Goal: Navigation & Orientation: Find specific page/section

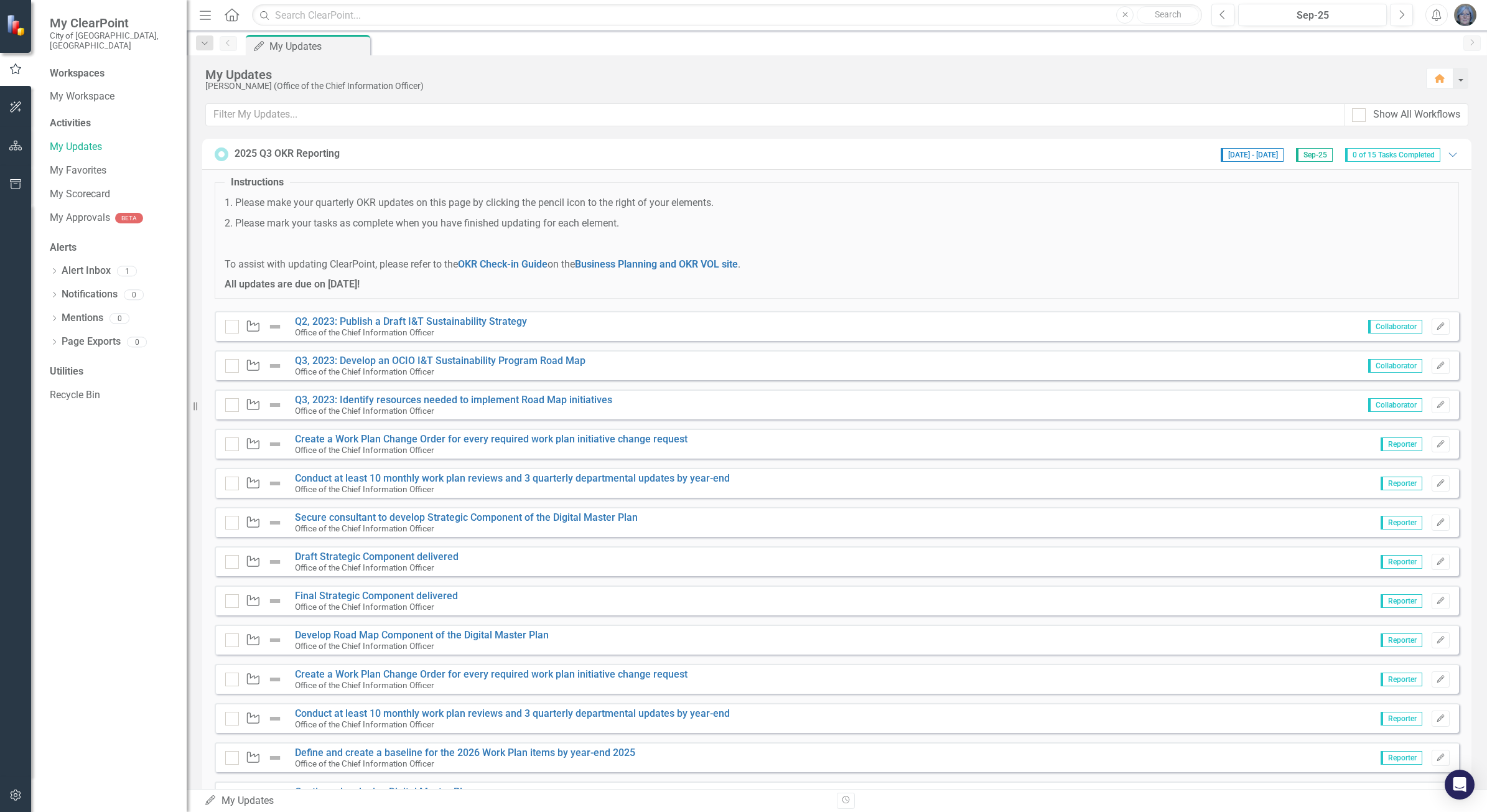
scroll to position [118, 0]
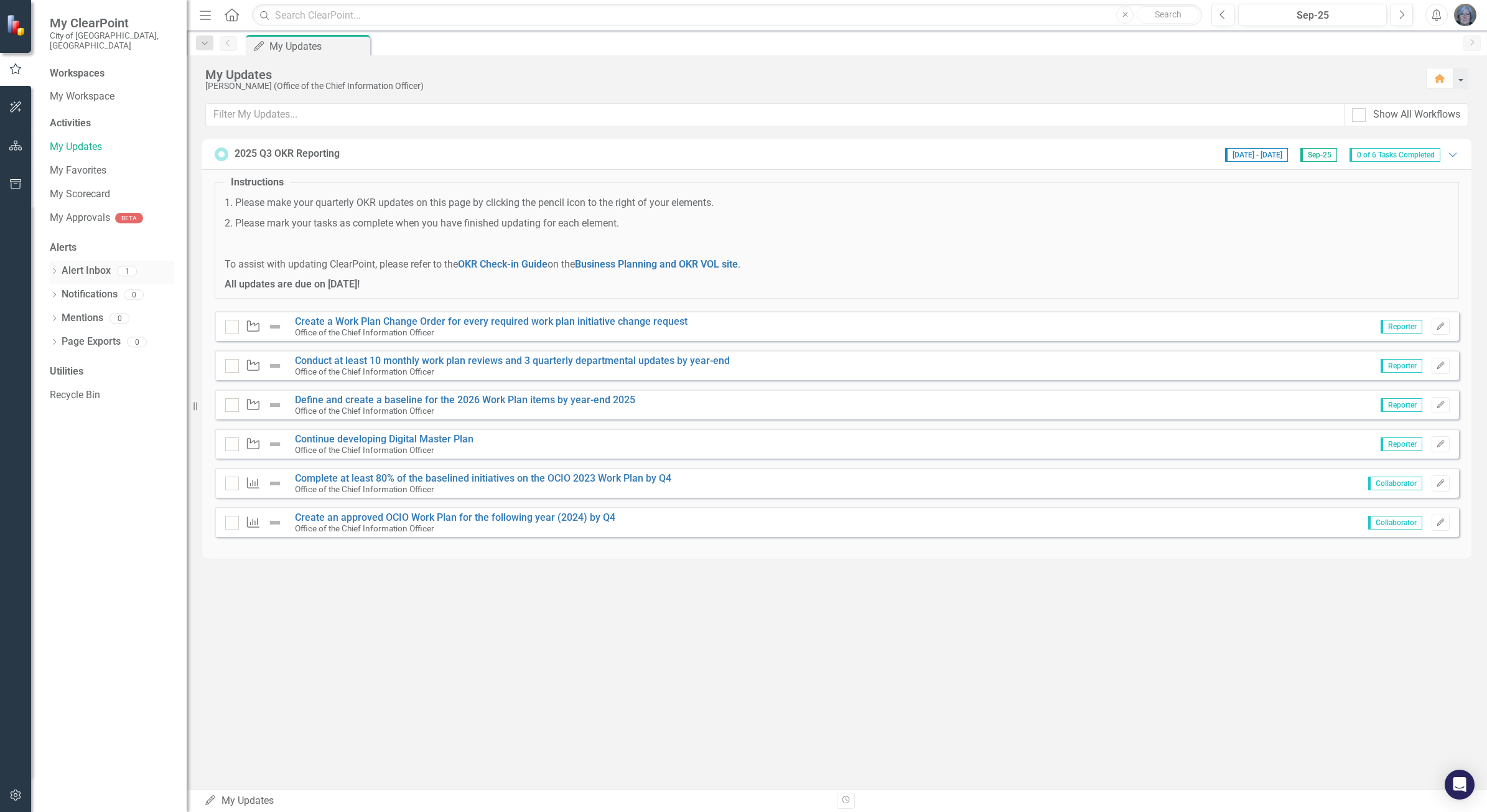
click at [52, 269] on icon "Dropdown" at bounding box center [54, 272] width 9 height 7
click at [98, 283] on div "Notification 2025 Q3 OKR Reporting Starts [DATE]" at bounding box center [115, 292] width 118 height 23
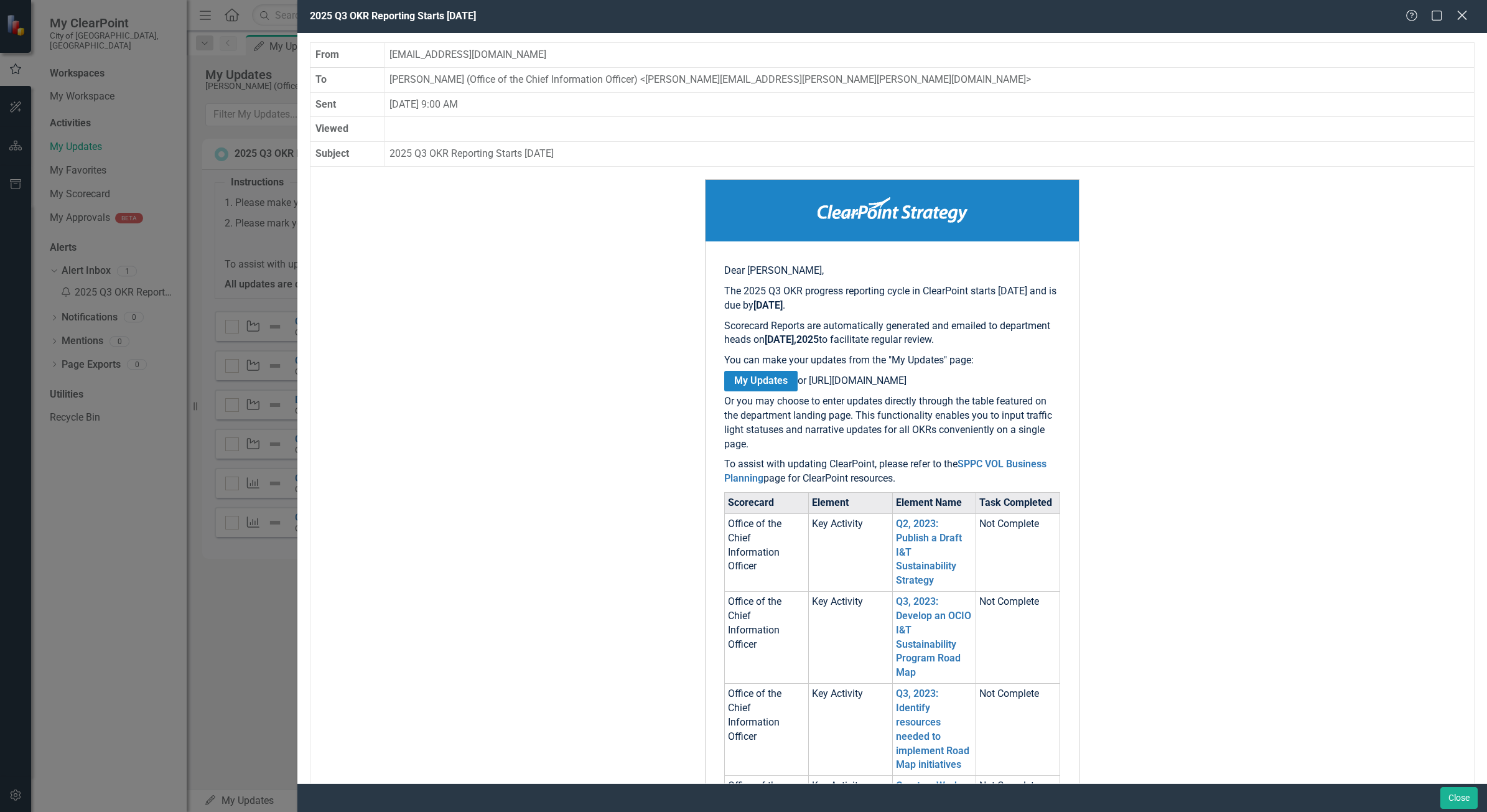
click at [1460, 14] on icon "Close" at bounding box center [1462, 15] width 16 height 12
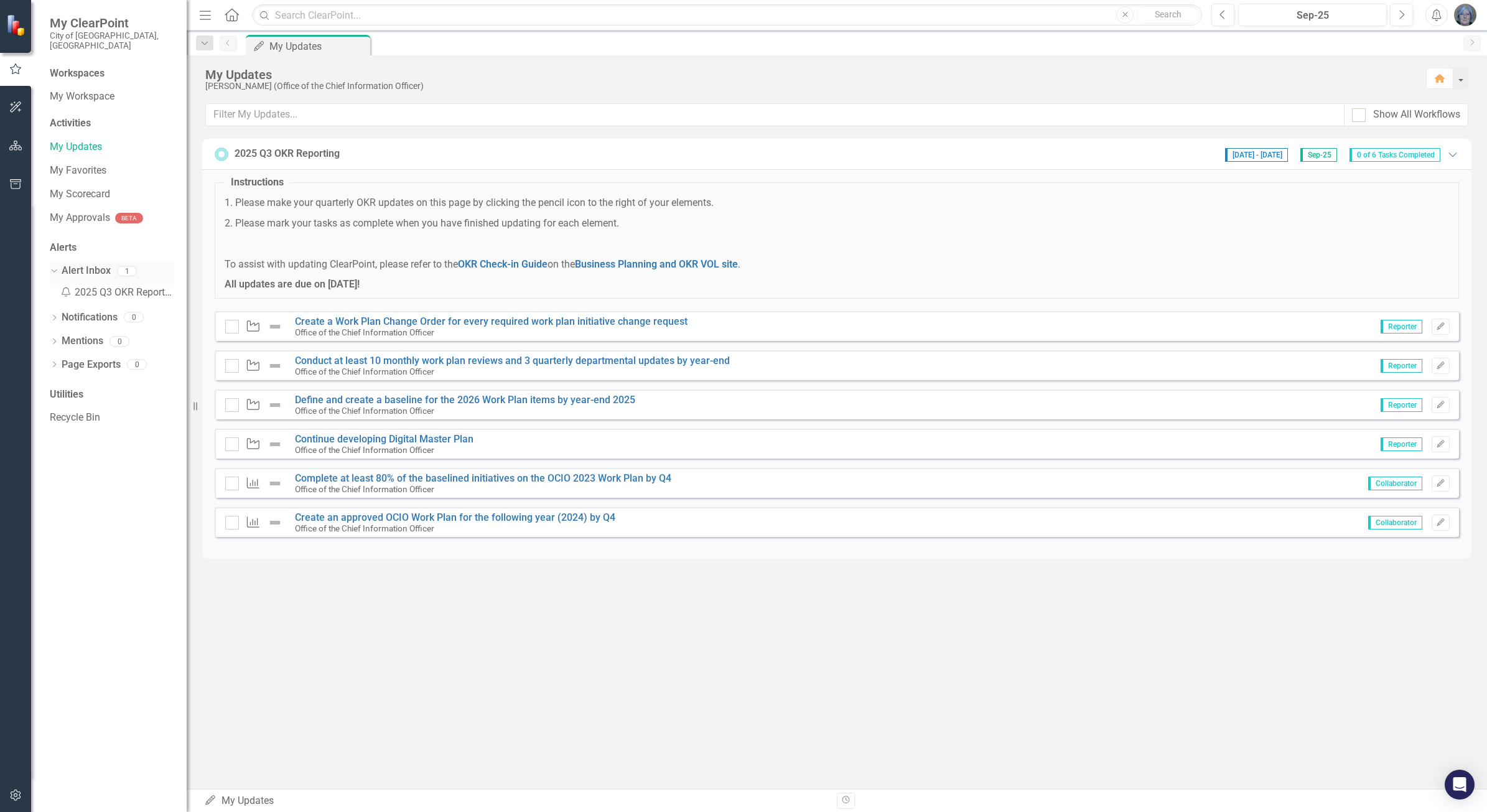
click at [53, 269] on icon at bounding box center [53, 271] width 6 height 3
click at [982, 682] on div "My Updates [PERSON_NAME] (Office of the Chief Information Officer) Home Show Al…" at bounding box center [836, 422] width 1301 height 733
click at [1006, 661] on div "My Updates [PERSON_NAME] (Office of the Chief Information Officer) Home Show Al…" at bounding box center [836, 422] width 1301 height 733
